Goal: Transaction & Acquisition: Purchase product/service

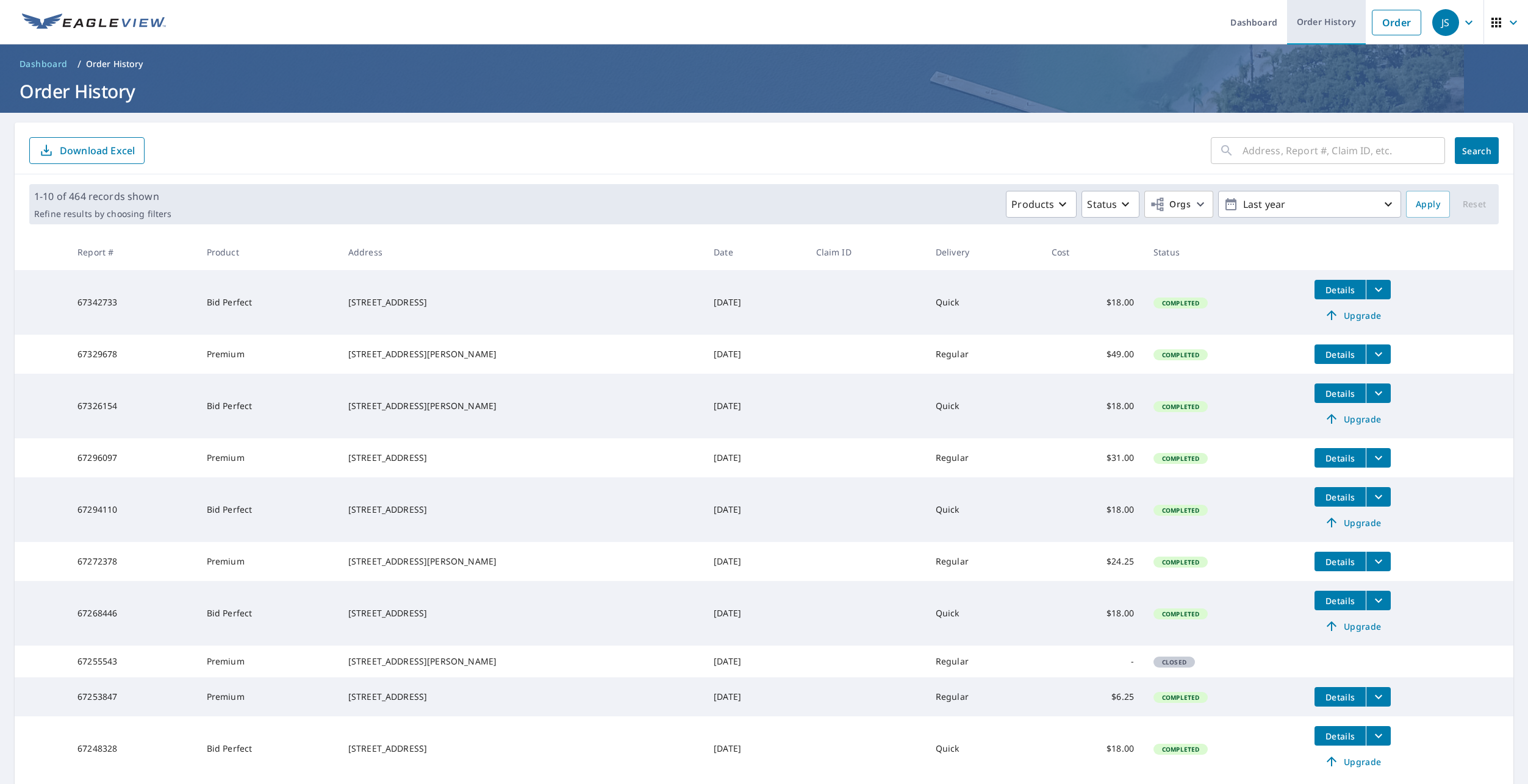
click at [1333, 26] on link "Order History" at bounding box center [1326, 22] width 78 height 44
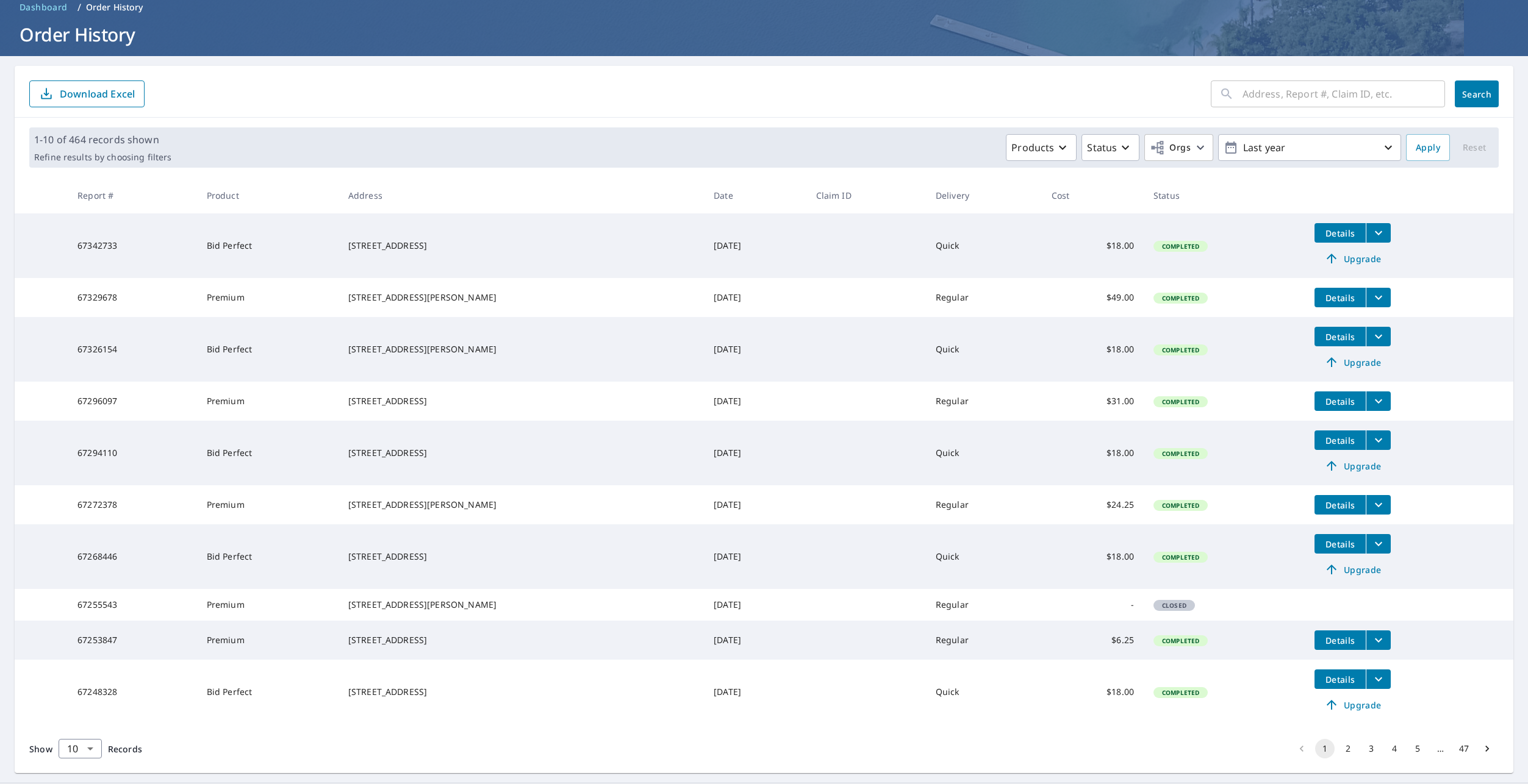
scroll to position [109, 0]
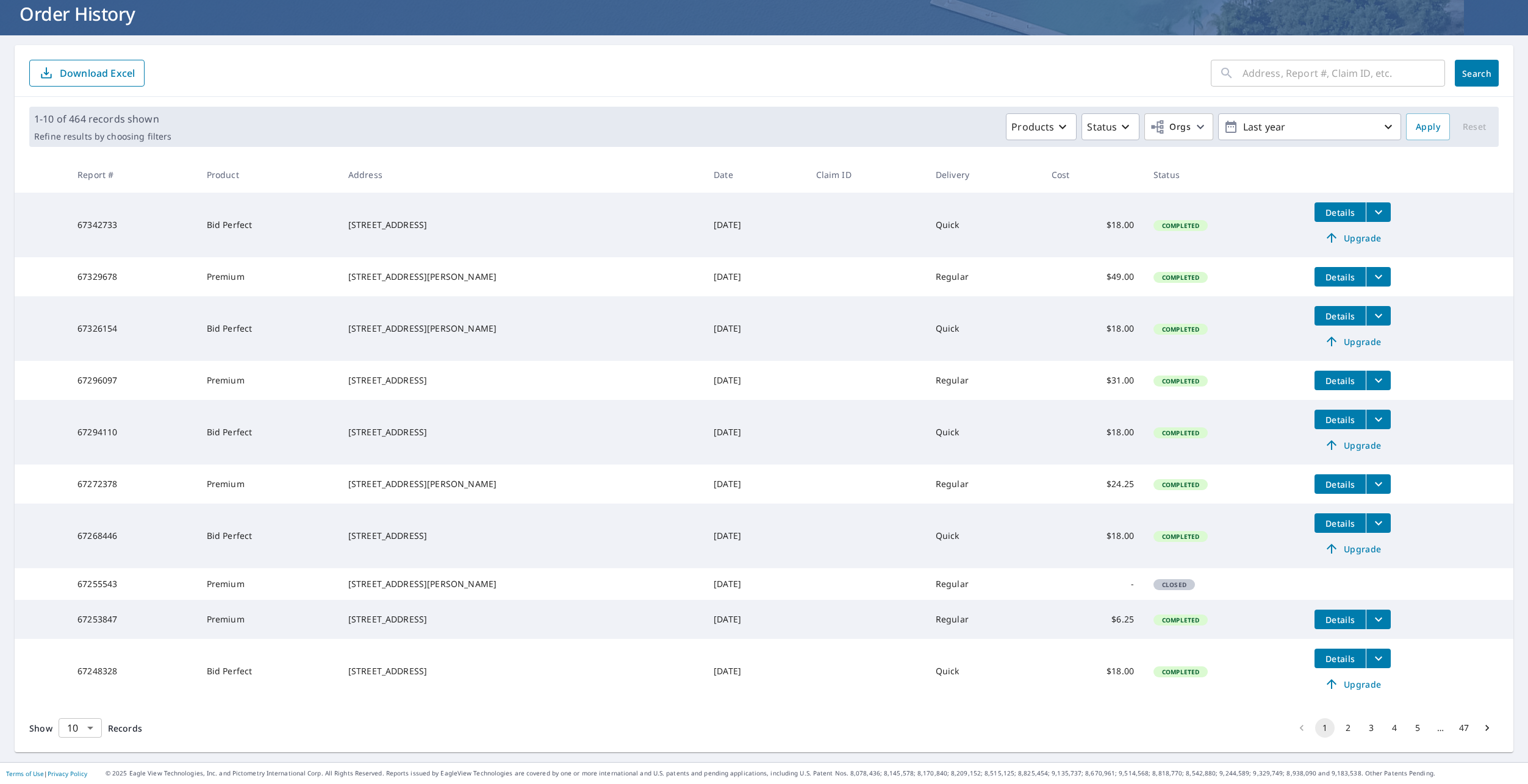
click at [90, 726] on body "JS JS Dashboard Order History Order JS Dashboard / Order History Order History …" at bounding box center [764, 392] width 1528 height 784
click at [77, 735] on li "50" at bounding box center [79, 736] width 43 height 22
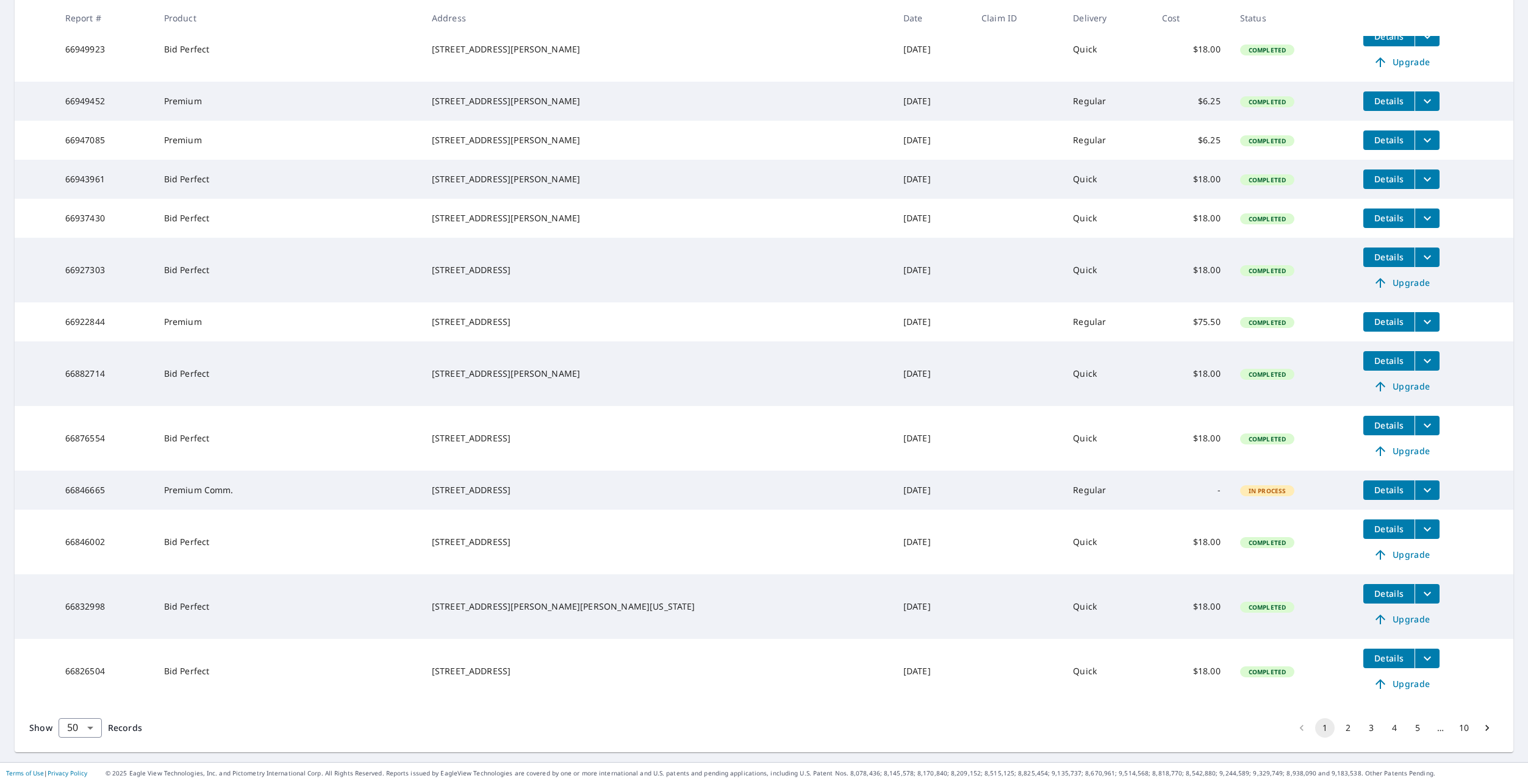
scroll to position [2239, 0]
click at [1339, 726] on button "2" at bounding box center [1348, 728] width 20 height 20
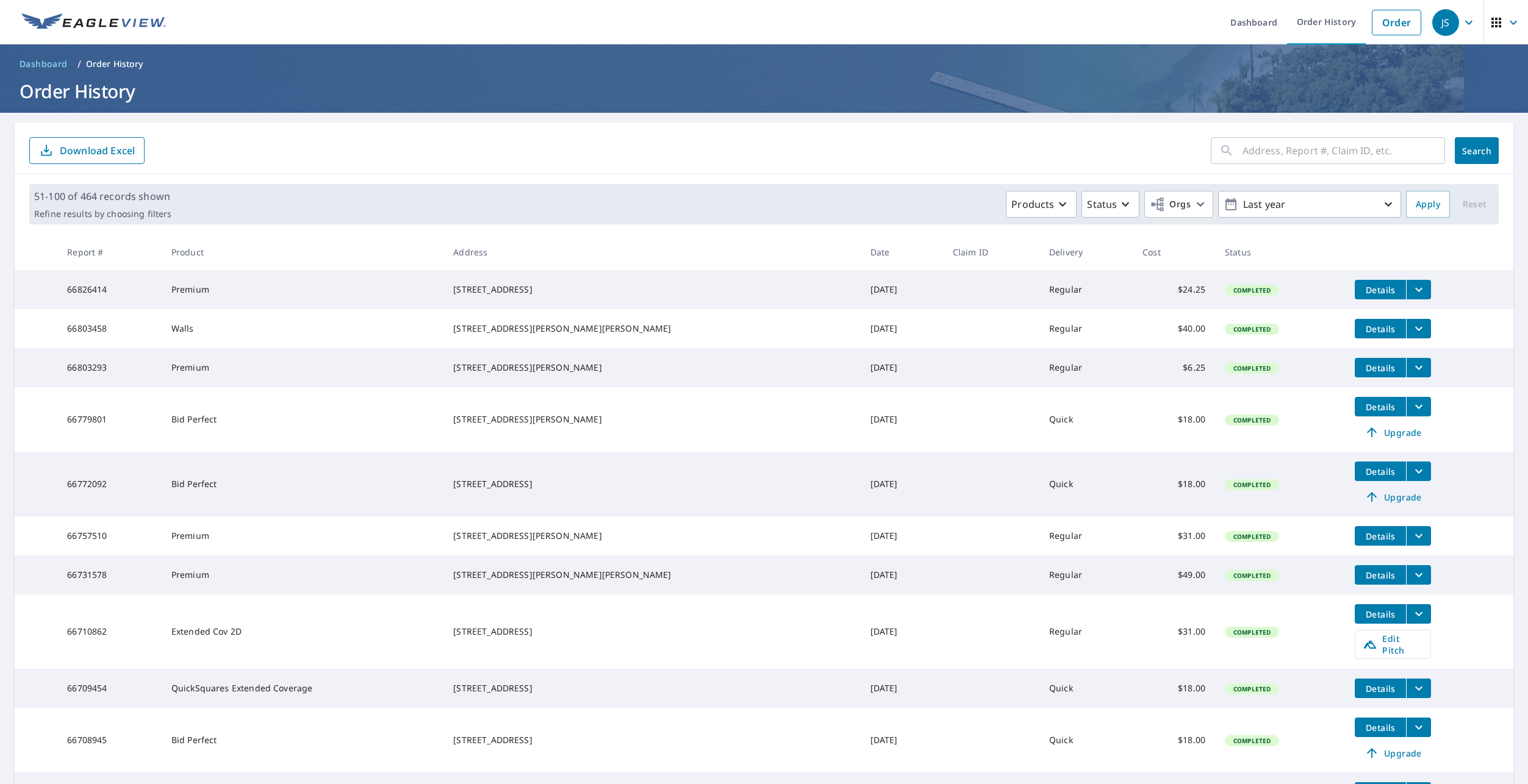
click at [1223, 154] on icon at bounding box center [1226, 150] width 14 height 14
click at [1227, 150] on div "​" at bounding box center [1328, 151] width 234 height 27
type input "[STREET_ADDRESS][PERSON_NAME]"
click at [1467, 143] on button "Search" at bounding box center [1477, 151] width 44 height 27
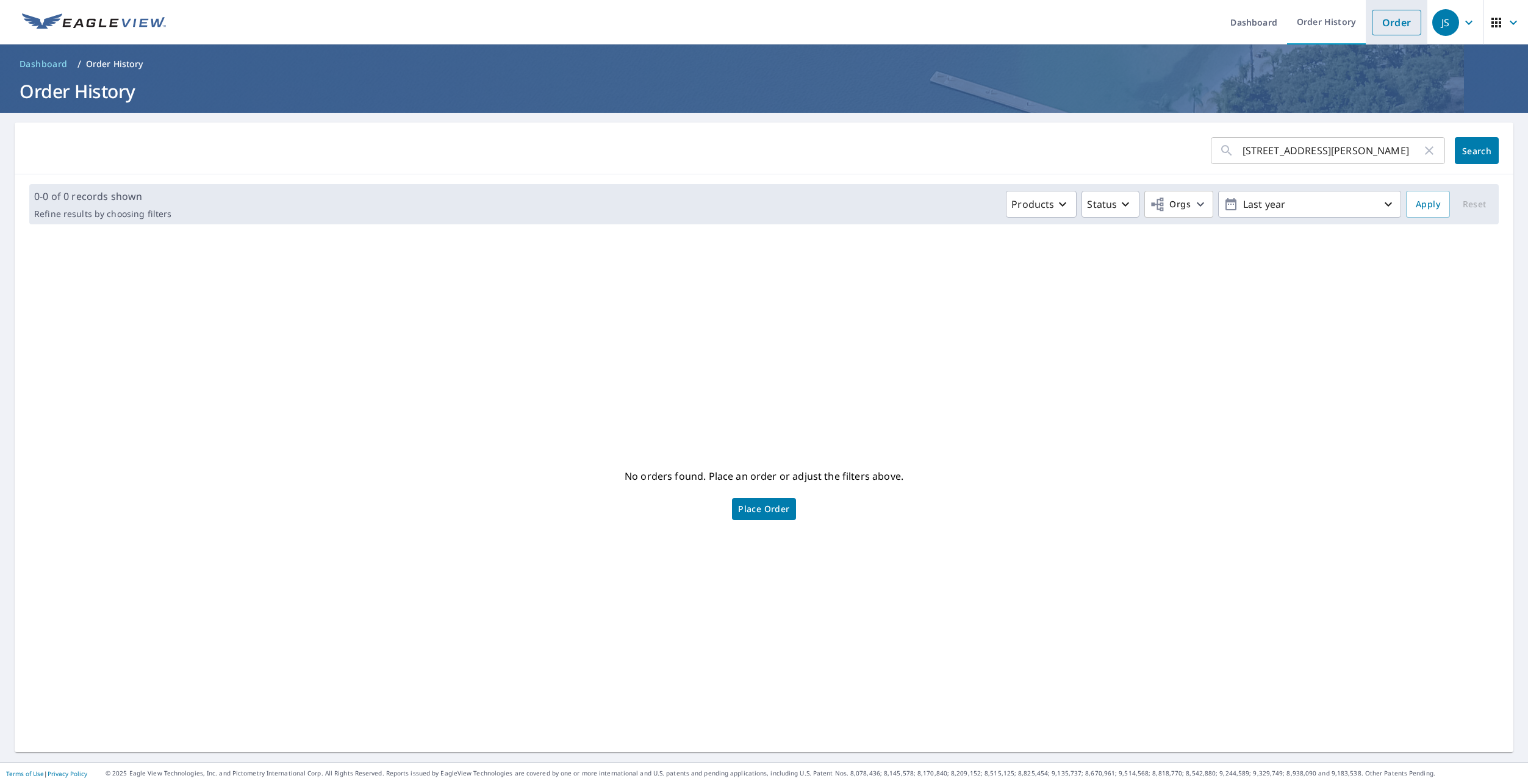
click at [1391, 22] on link "Order" at bounding box center [1397, 22] width 49 height 26
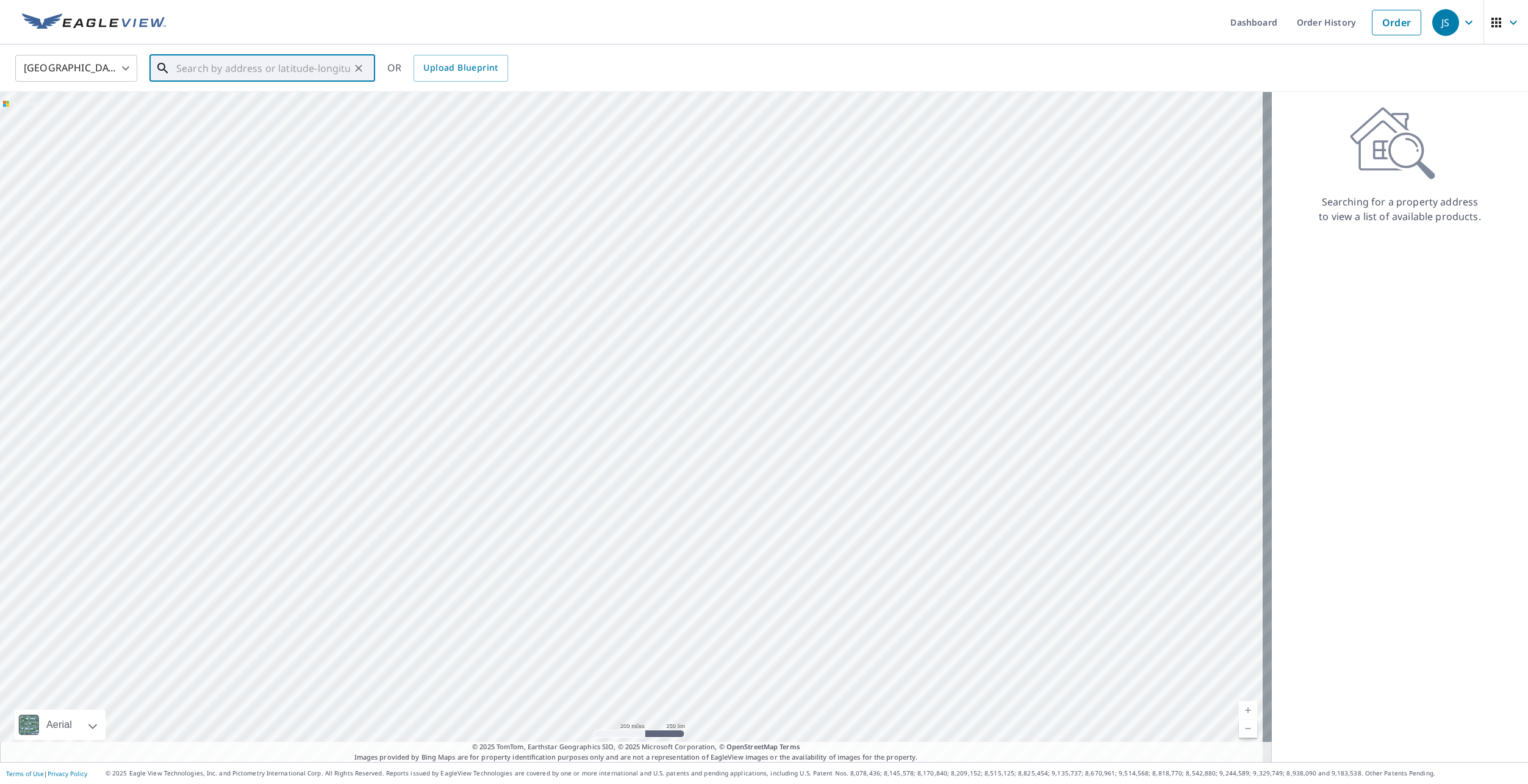
click at [311, 73] on input "text" at bounding box center [263, 68] width 174 height 34
click at [232, 102] on span "[STREET_ADDRESS][PERSON_NAME]" at bounding box center [269, 103] width 192 height 14
type input "[STREET_ADDRESS][PERSON_NAME]"
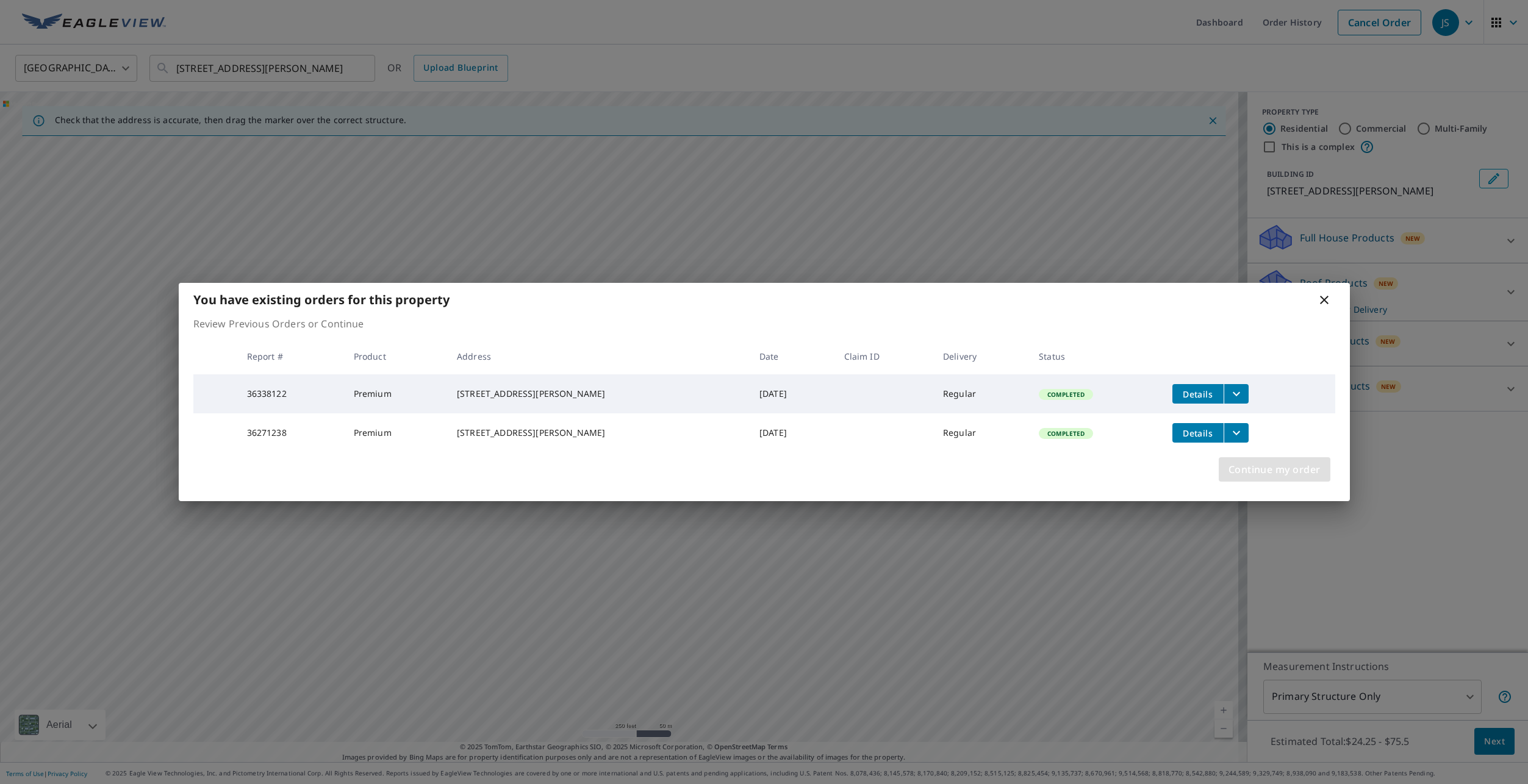
click at [1271, 471] on span "Continue my order" at bounding box center [1275, 470] width 92 height 17
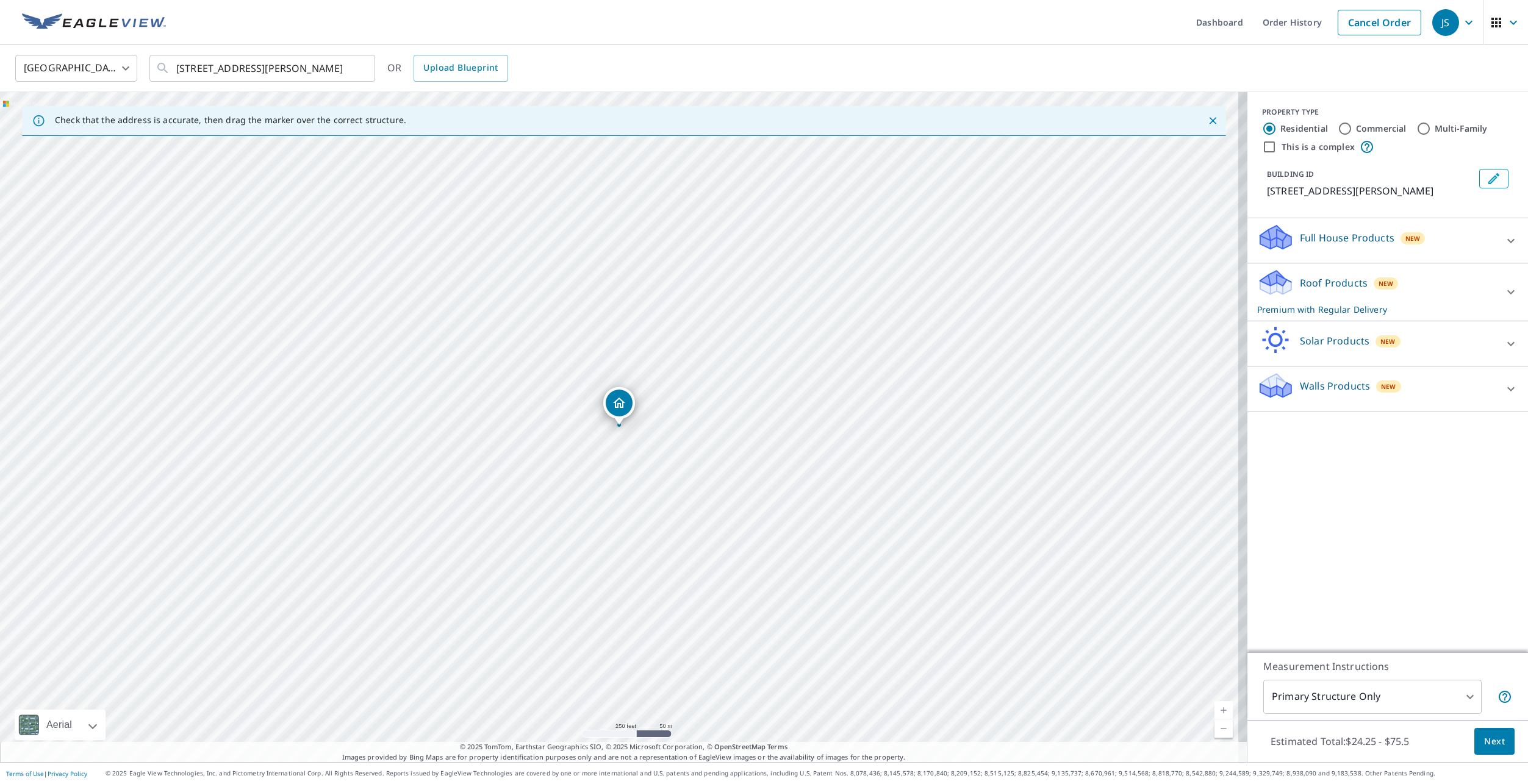
click at [1302, 306] on div "Roof Products New Premium with Regular Delivery" at bounding box center [1376, 292] width 239 height 48
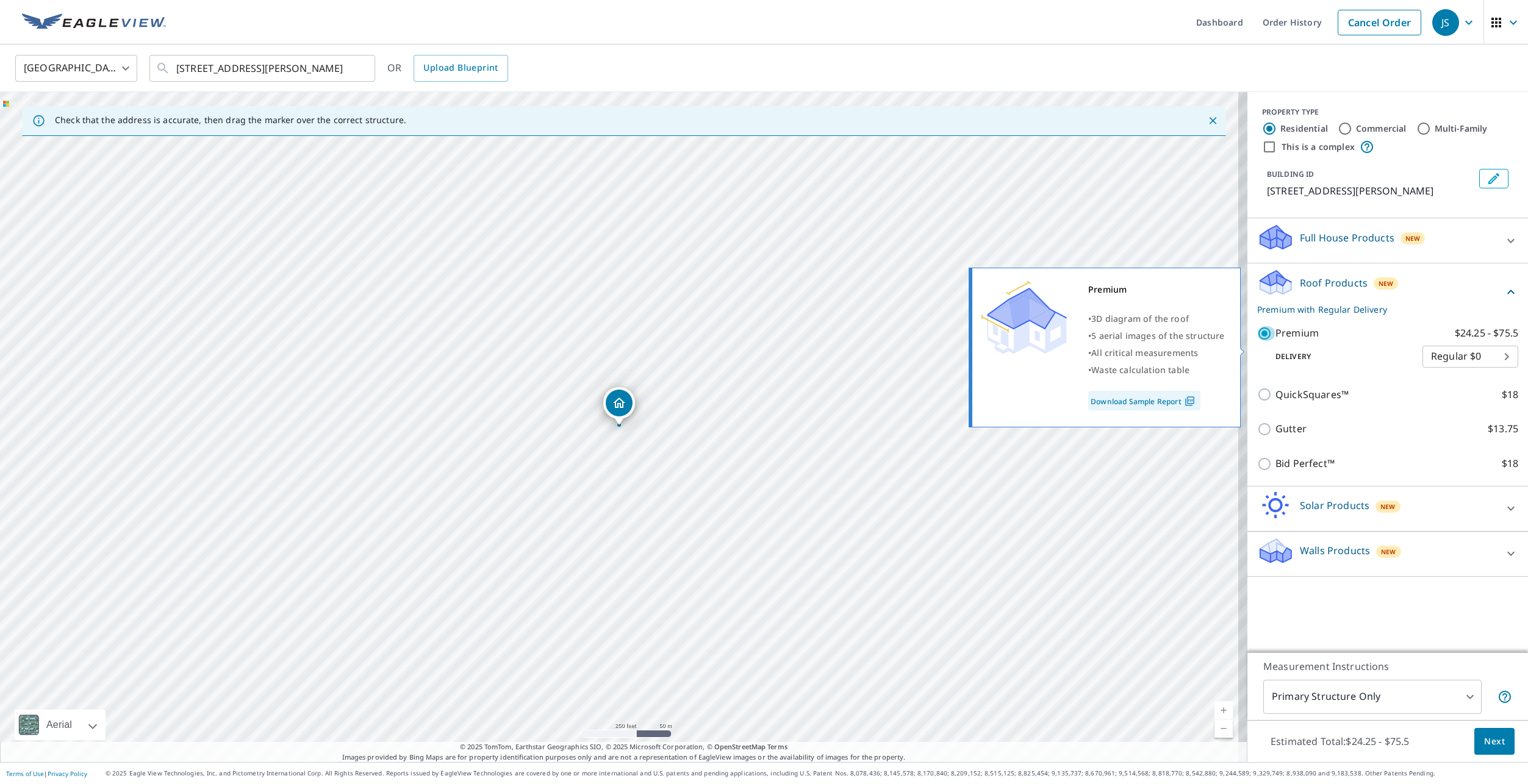
click at [1257, 340] on input "Premium $24.25 - $75.5" at bounding box center [1266, 333] width 18 height 14
checkbox input "false"
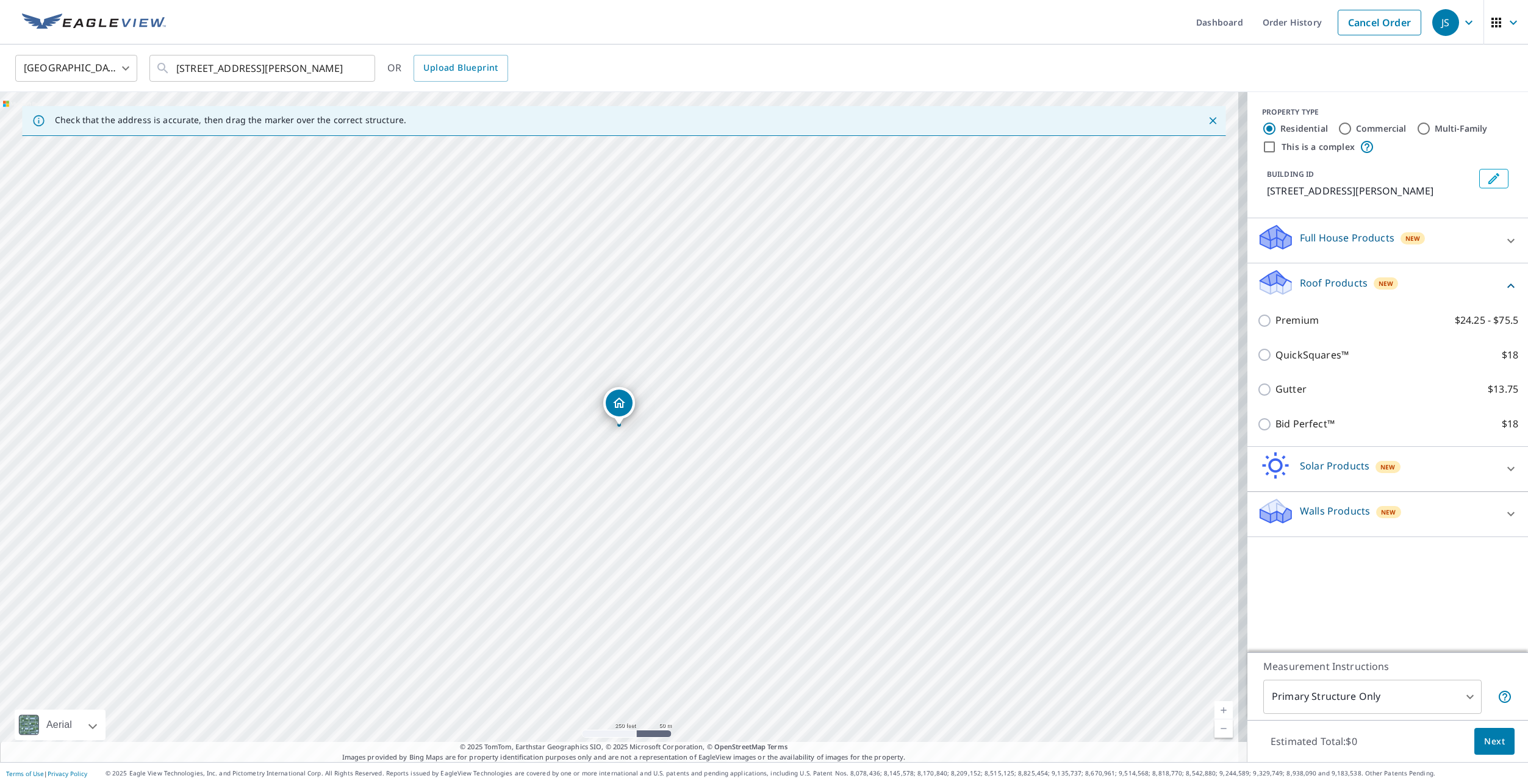
click at [1308, 518] on p "Walls Products" at bounding box center [1336, 511] width 70 height 14
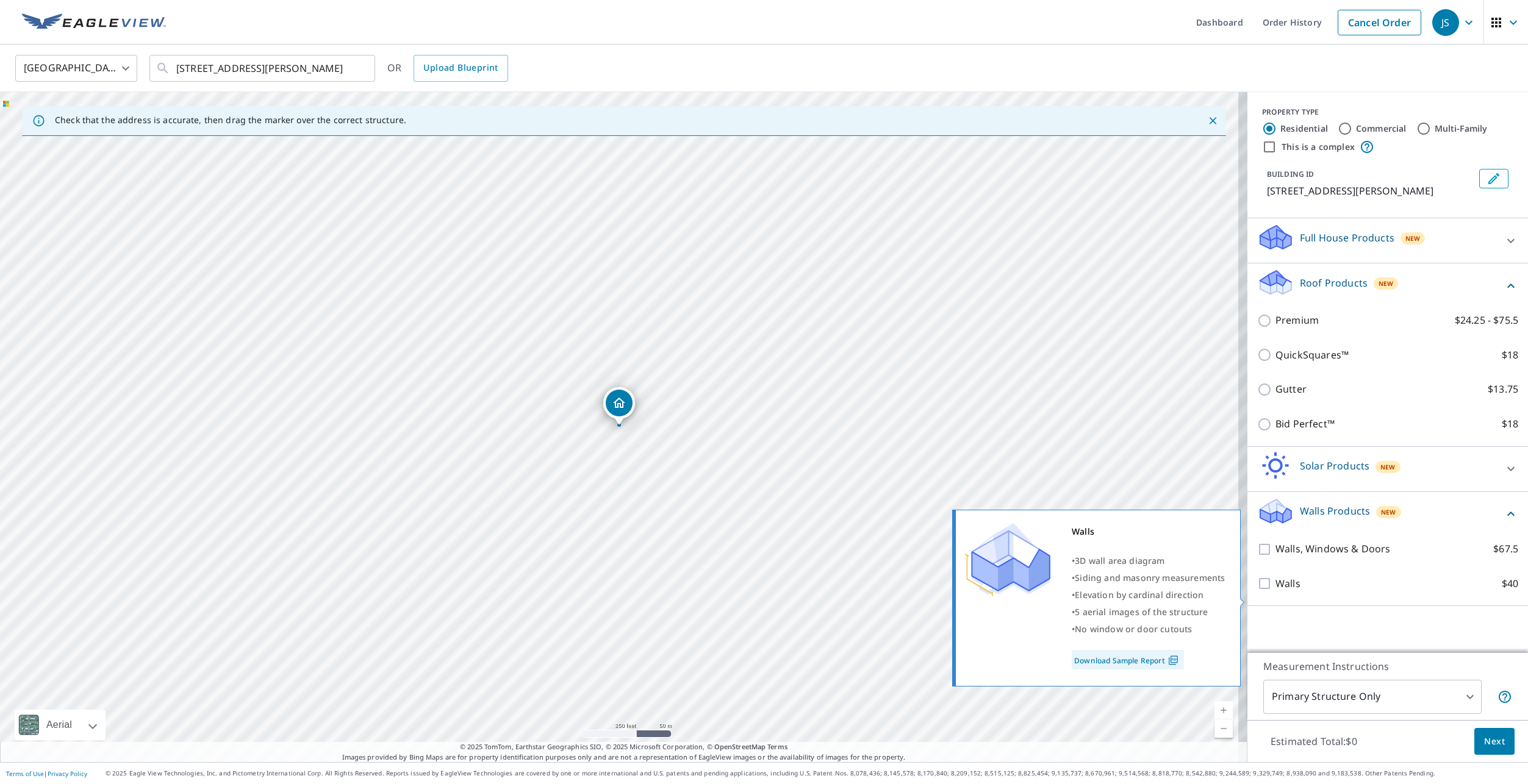
click at [1257, 591] on input "Walls $40" at bounding box center [1266, 583] width 18 height 14
checkbox input "true"
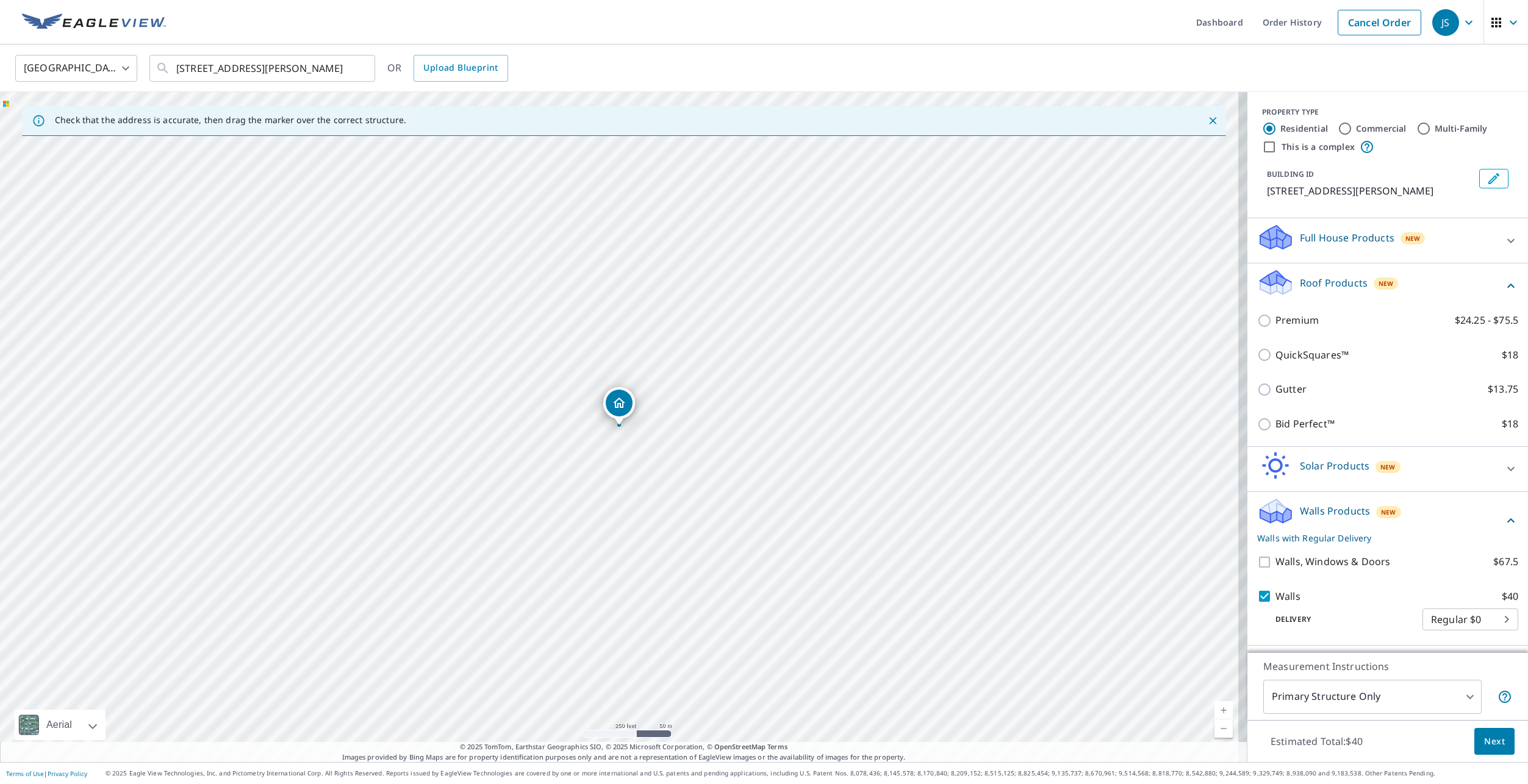
click at [1485, 733] on button "Next" at bounding box center [1494, 741] width 40 height 27
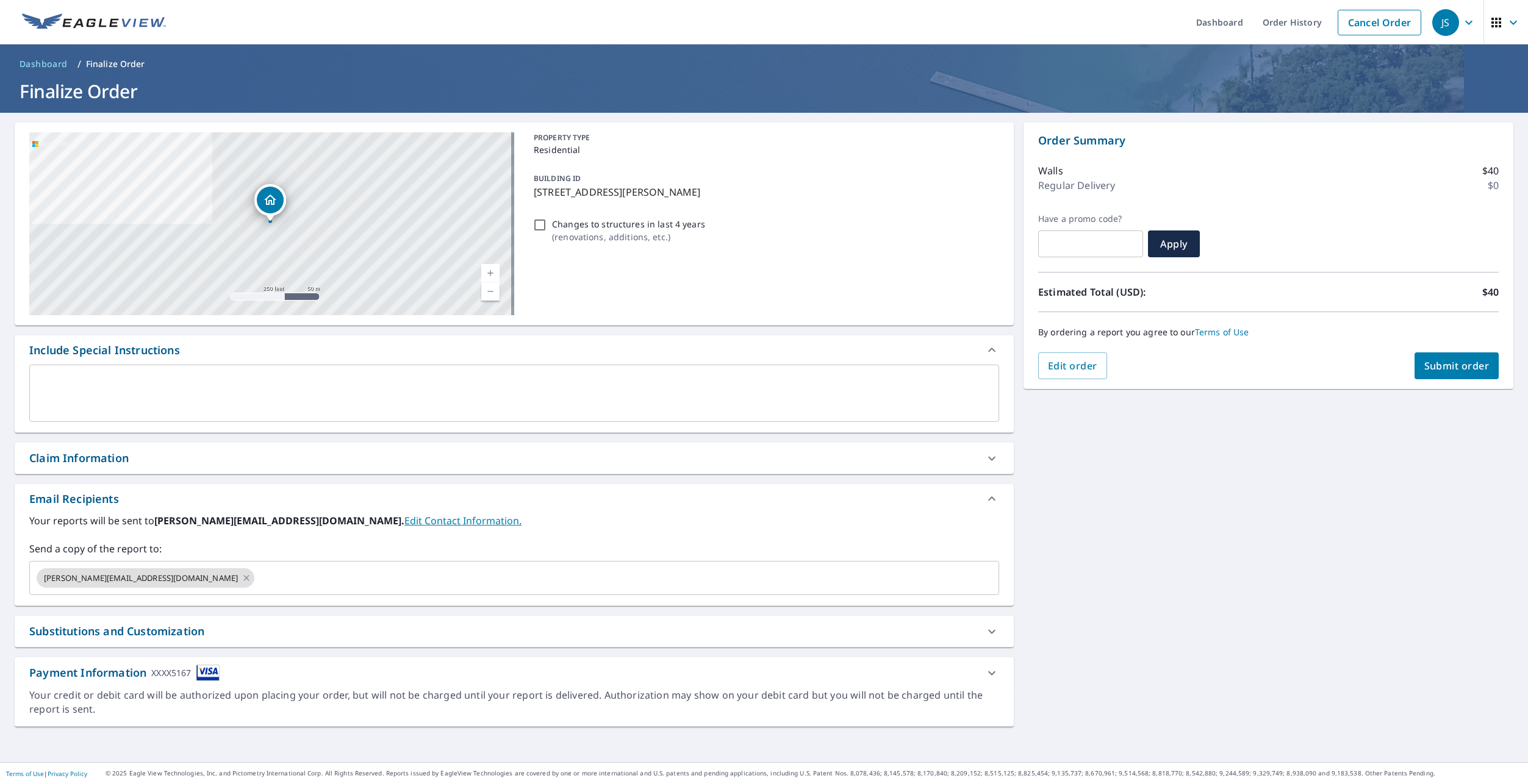
click at [1430, 364] on span "Submit order" at bounding box center [1457, 366] width 66 height 14
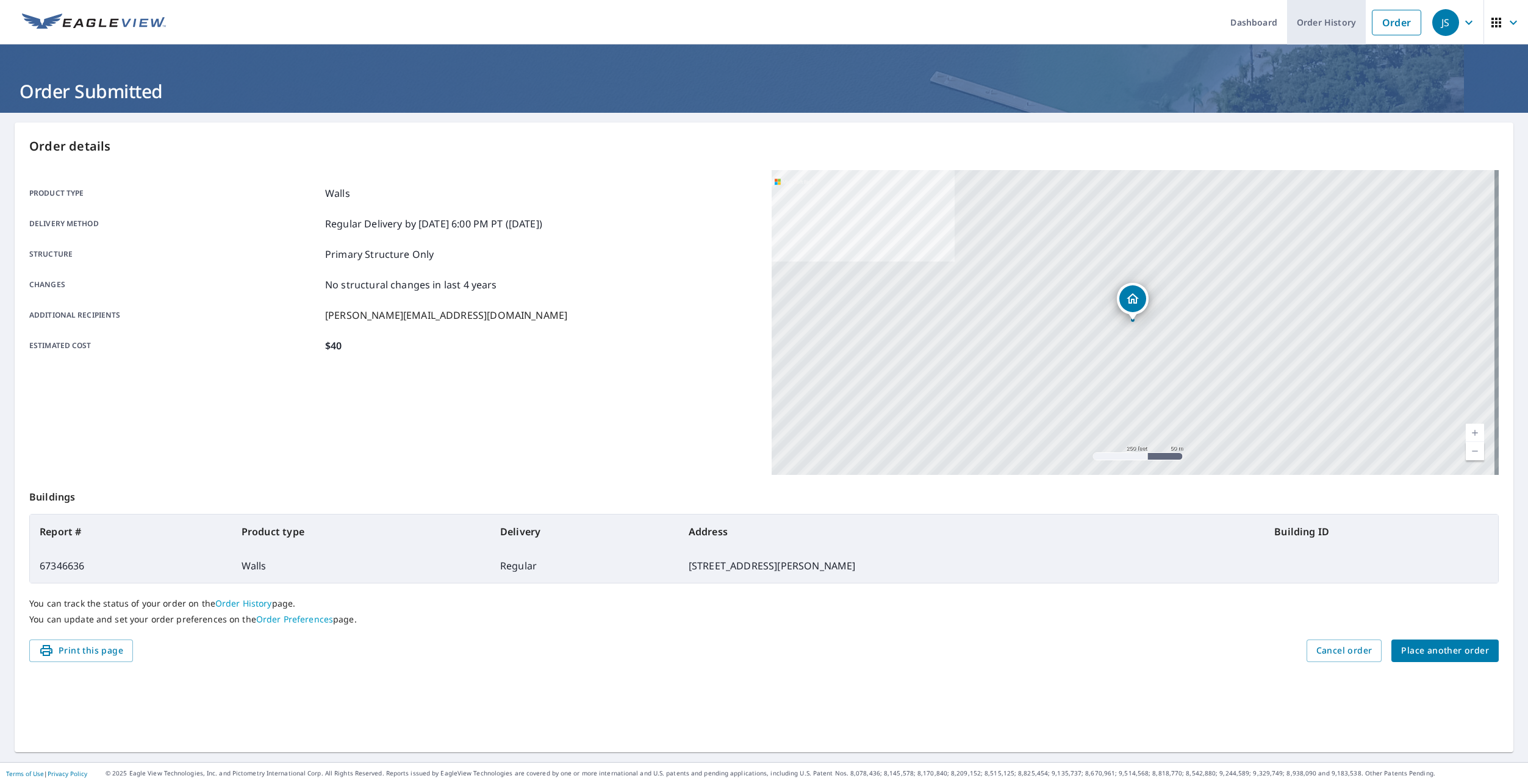
click at [1325, 27] on link "Order History" at bounding box center [1326, 22] width 78 height 44
